Goal: Navigation & Orientation: Find specific page/section

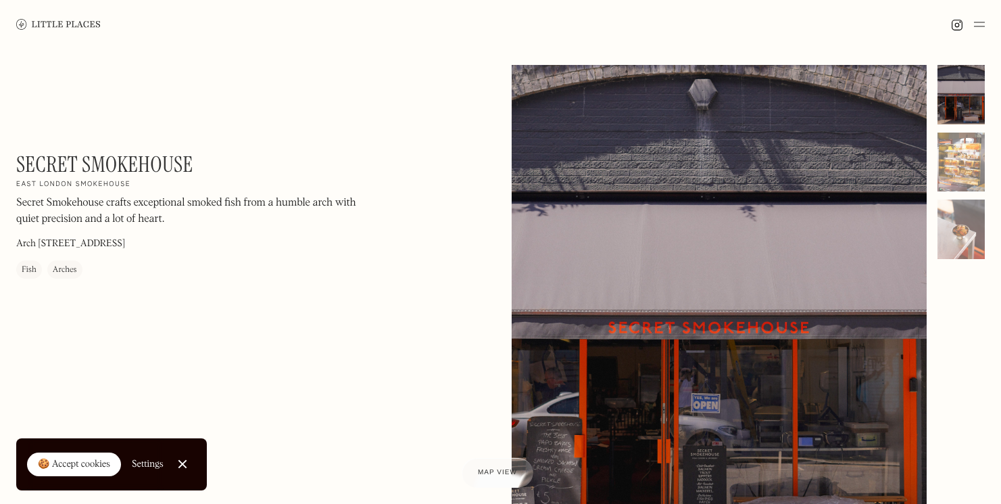
scroll to position [195, 0]
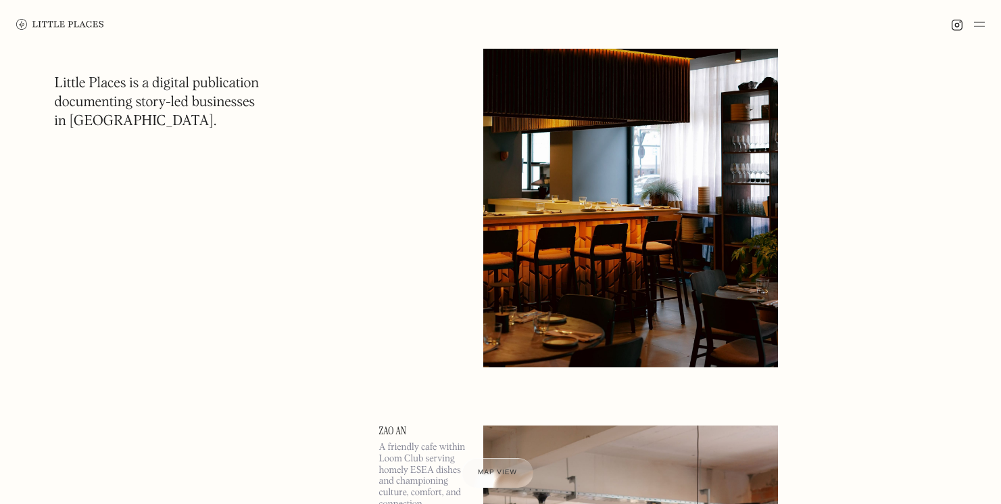
scroll to position [280, 0]
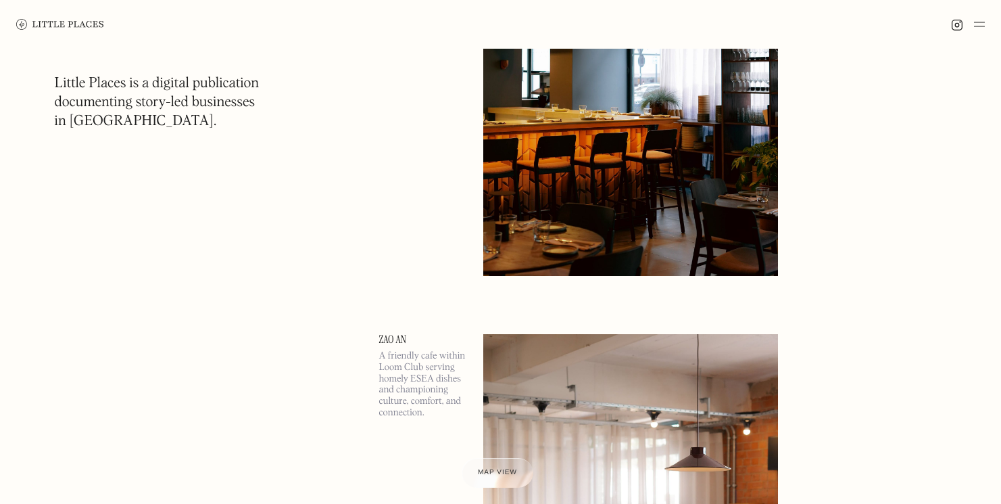
click at [977, 22] on img at bounding box center [979, 24] width 11 height 16
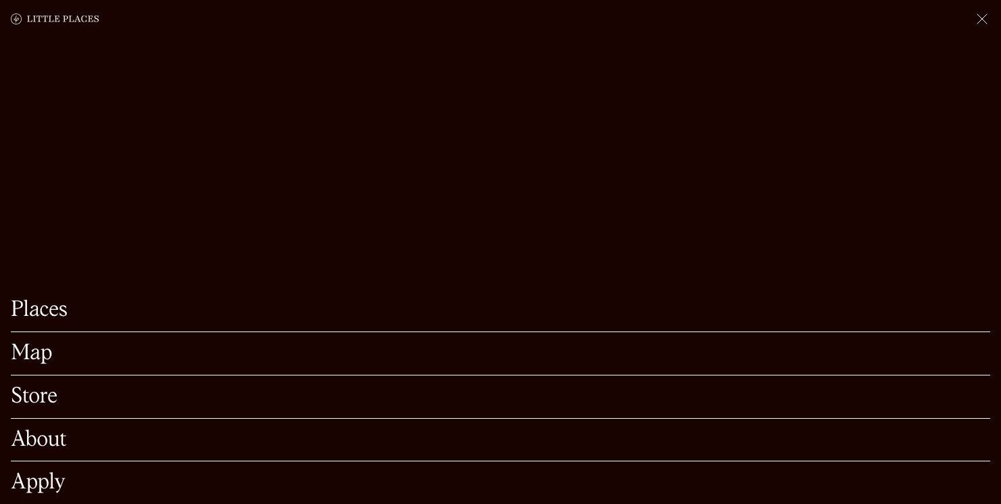
click at [333, 358] on link "Map" at bounding box center [501, 353] width 980 height 21
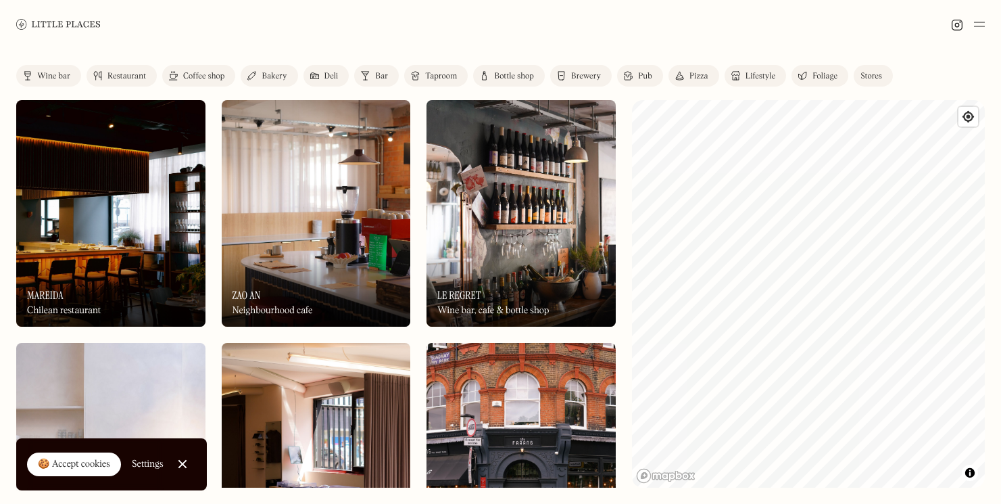
click at [692, 482] on div "© Mapbox © OpenStreetMap Improve this map" at bounding box center [808, 293] width 353 height 387
click at [972, 107] on span "Find my location" at bounding box center [969, 117] width 20 height 20
drag, startPoint x: 861, startPoint y: 306, endPoint x: 943, endPoint y: 492, distance: 204.0
click at [943, 492] on div "Label Wine bar Restaurant Coffee shop Bakery Deli Bar Taproom Bottle shop Brewe…" at bounding box center [500, 276] width 1001 height 455
